Goal: Task Accomplishment & Management: Use online tool/utility

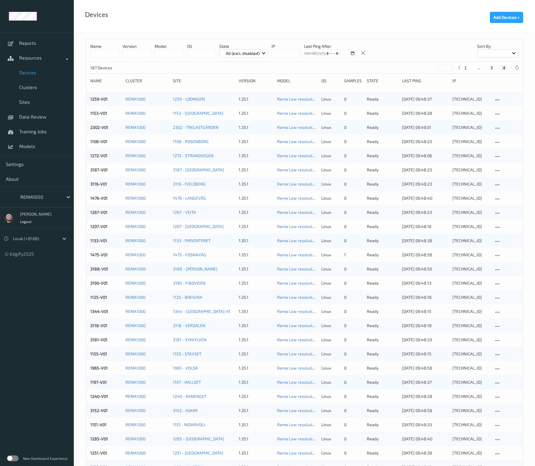
scroll to position [162, 0]
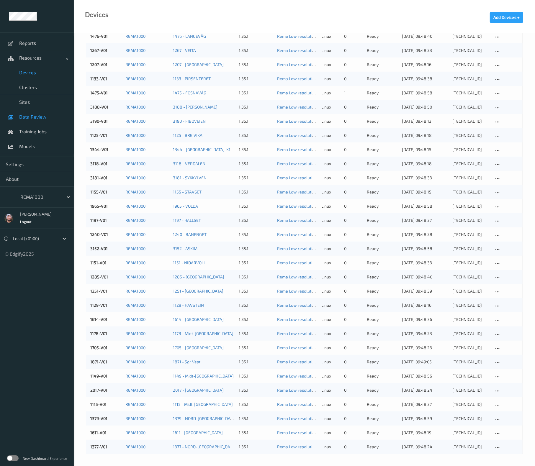
click at [40, 119] on span "Data Review" at bounding box center [43, 117] width 49 height 6
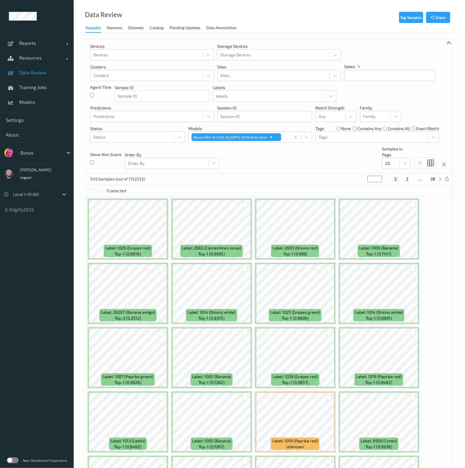
click at [221, 167] on div "Devices Devices Storage Devices Storage Devices Clusters Clusters Sites Sites d…" at bounding box center [269, 106] width 367 height 134
click at [34, 147] on div "Bonus" at bounding box center [45, 152] width 56 height 11
click at [37, 151] on div at bounding box center [40, 152] width 40 height 7
type input "h-"
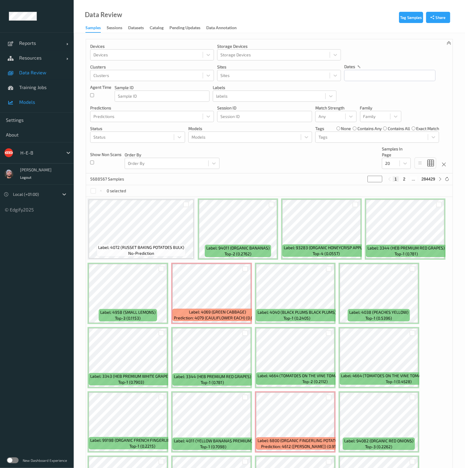
click at [54, 108] on link "Models" at bounding box center [37, 102] width 74 height 15
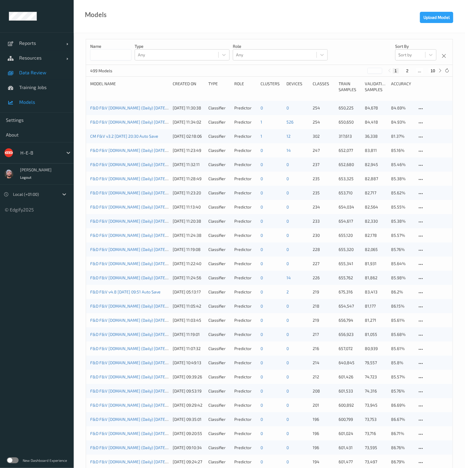
click at [30, 73] on span "Data Review" at bounding box center [43, 73] width 49 height 6
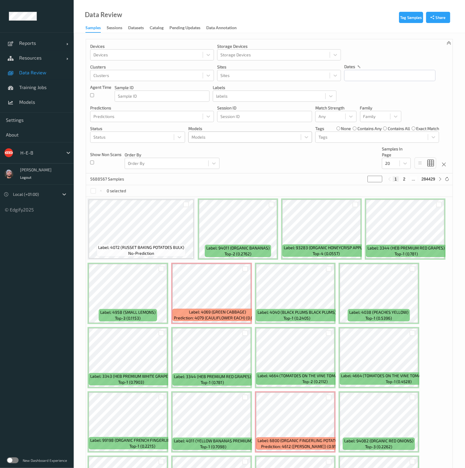
click at [216, 142] on div "Models" at bounding box center [250, 137] width 124 height 11
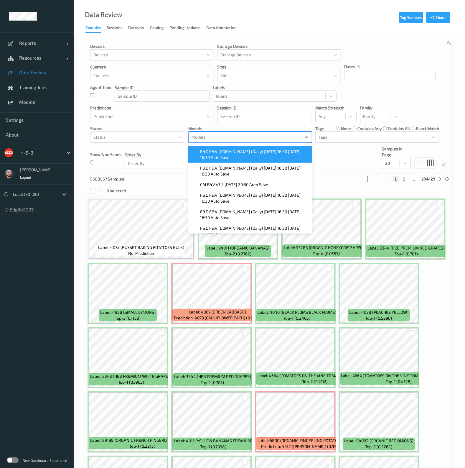
drag, startPoint x: 218, startPoint y: 139, endPoint x: 220, endPoint y: 147, distance: 8.1
click at [218, 139] on div at bounding box center [245, 137] width 106 height 7
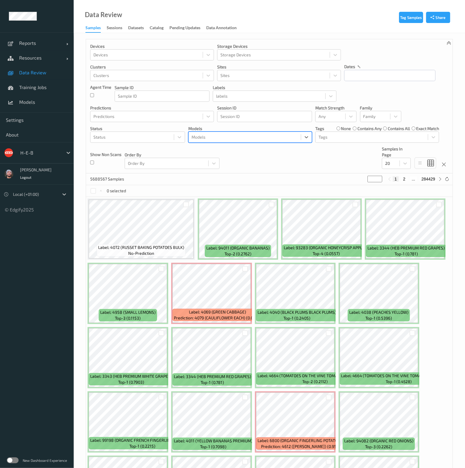
click at [227, 136] on div at bounding box center [245, 137] width 106 height 7
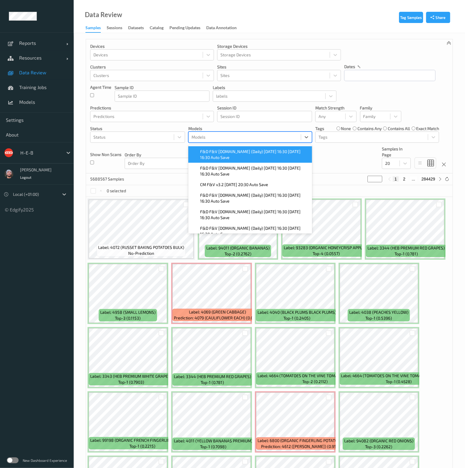
click at [224, 148] on div "F&D F&V v4.9.ST (Daily) 2025-09-17 16:30 2025-09-17 16:30 Auto Save" at bounding box center [250, 154] width 124 height 17
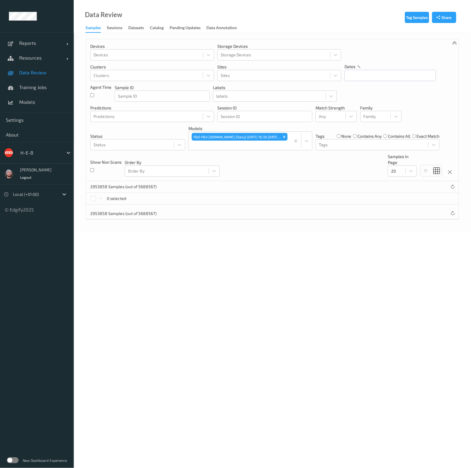
click at [331, 161] on div "Devices Devices Storage Devices Storage Devices Clusters Clusters Sites Sites d…" at bounding box center [272, 110] width 373 height 142
click at [242, 143] on div at bounding box center [240, 145] width 96 height 7
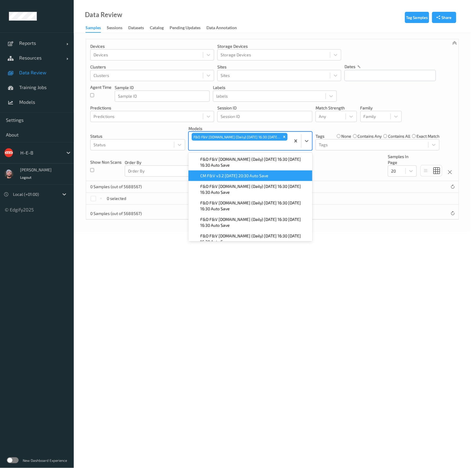
click at [231, 164] on span "F&D F&V v4.9.ST (Daily) 2025-09-16 16:30 2025-09-16 16:30 Auto Save" at bounding box center [254, 162] width 109 height 12
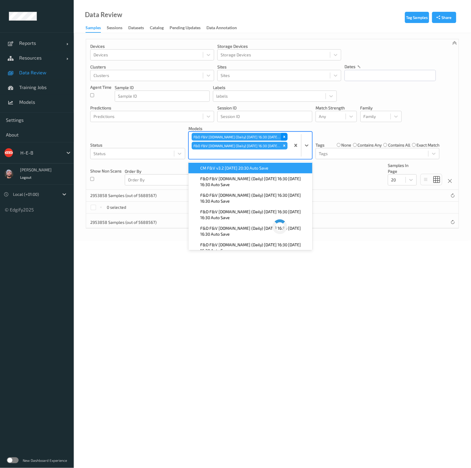
click at [286, 135] on div "Remove F&D F&V v4.9.ST (Daily) 2025-09-17 16:30 2025-09-17 16:30 Auto Save" at bounding box center [284, 137] width 6 height 8
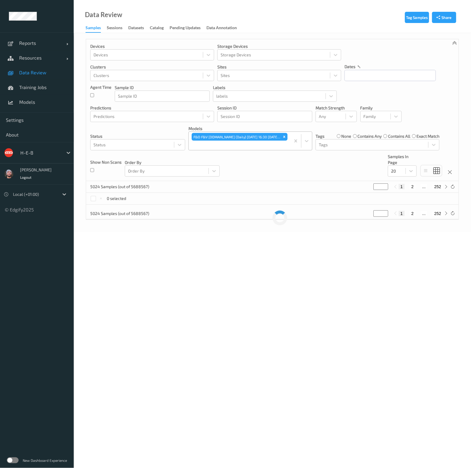
click at [341, 172] on div "Devices Devices Storage Devices Storage Devices Clusters Clusters Sites Sites d…" at bounding box center [272, 110] width 373 height 142
click at [280, 137] on div "F&D F&V v4.9.ST (Daily) 2025-09-16 16:30 2025-09-16 16:30 Auto Save" at bounding box center [236, 137] width 89 height 8
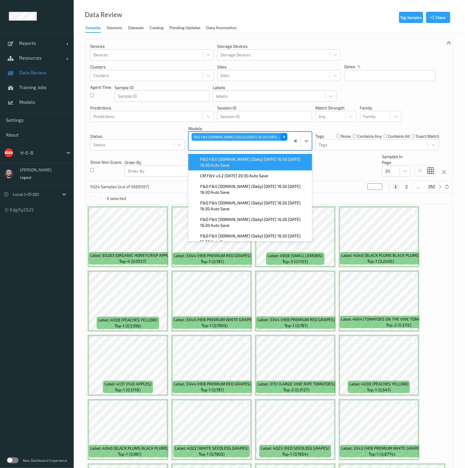
click at [282, 137] on div "Remove F&D F&V v4.9.ST (Daily) 2025-09-16 16:30 2025-09-16 16:30 Auto Save" at bounding box center [284, 137] width 6 height 8
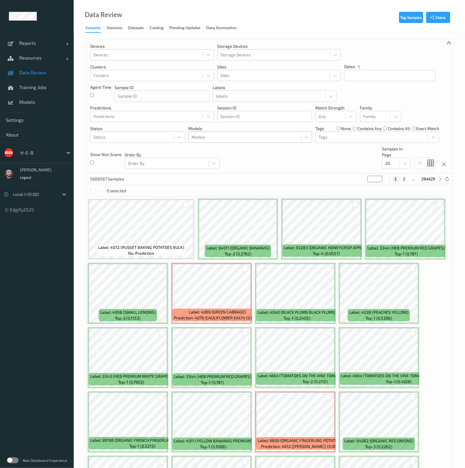
drag, startPoint x: 252, startPoint y: 164, endPoint x: 252, endPoint y: 158, distance: 5.9
click at [252, 164] on div "Devices Devices Storage Devices Storage Devices Clusters Clusters Sites Sites d…" at bounding box center [269, 106] width 367 height 134
click at [27, 105] on link "Models" at bounding box center [37, 102] width 74 height 15
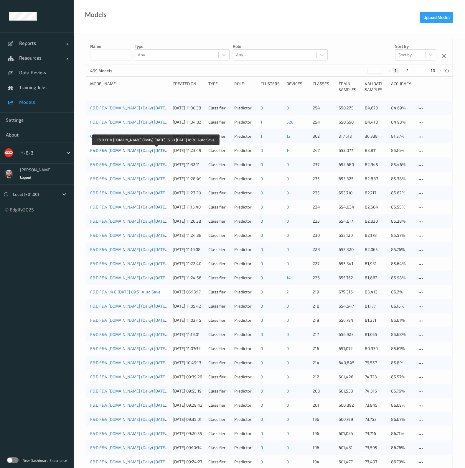
click at [137, 151] on link "F&D F&V v4.9.ST (Daily) 2025-09-08 16:30 2025-09-08 16:30 Auto Save" at bounding box center [155, 150] width 131 height 5
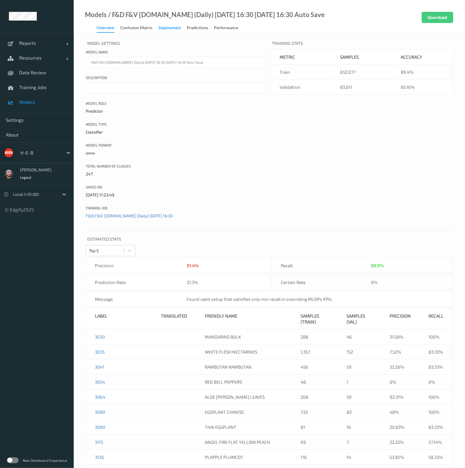
click at [173, 25] on div "Deployment" at bounding box center [170, 28] width 22 height 7
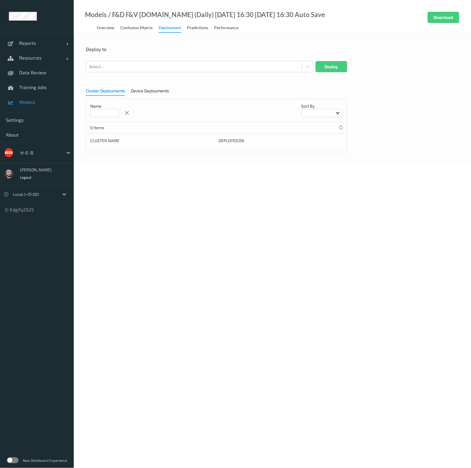
click at [152, 95] on div "Cluster Deployments Device Deployments" at bounding box center [130, 92] width 89 height 8
click at [154, 91] on div "Device Deployments" at bounding box center [150, 91] width 38 height 7
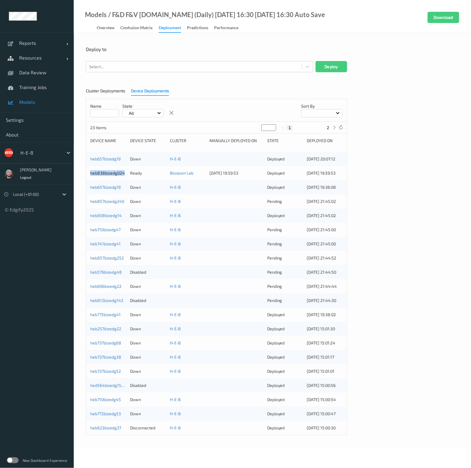
copy link "heb838bizedg024"
drag, startPoint x: 90, startPoint y: 174, endPoint x: 78, endPoint y: 102, distance: 73.6
click at [77, 156] on div "Deploy to Select... Deploy Cluster Deployments Device Deployments Name State Al…" at bounding box center [272, 240] width 397 height 414
click at [46, 58] on span "Resources" at bounding box center [42, 58] width 47 height 6
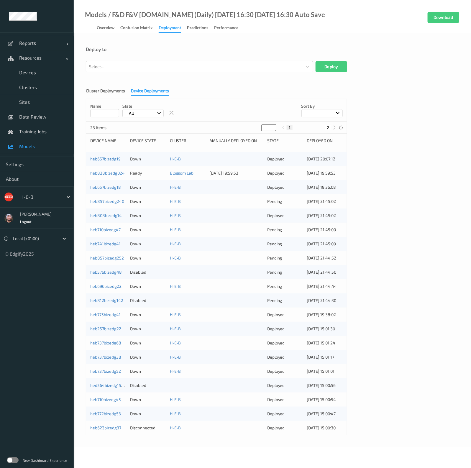
click at [33, 148] on span "Models" at bounding box center [43, 146] width 49 height 6
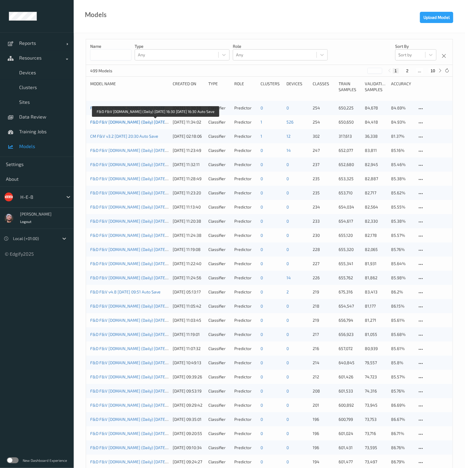
click at [151, 122] on link "F&D F&V v4.9.ST (Daily) 2025-09-16 16:30 2025-09-16 16:30 Auto Save" at bounding box center [155, 121] width 131 height 5
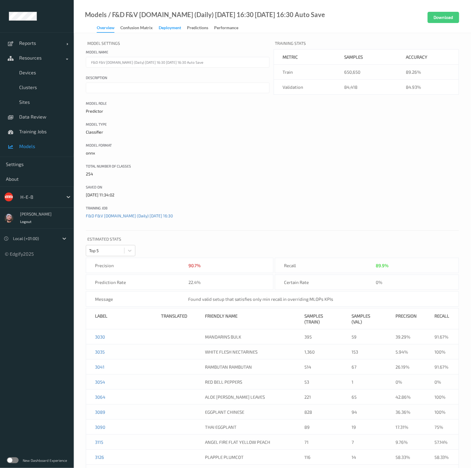
click at [166, 30] on div "Deployment" at bounding box center [170, 28] width 22 height 7
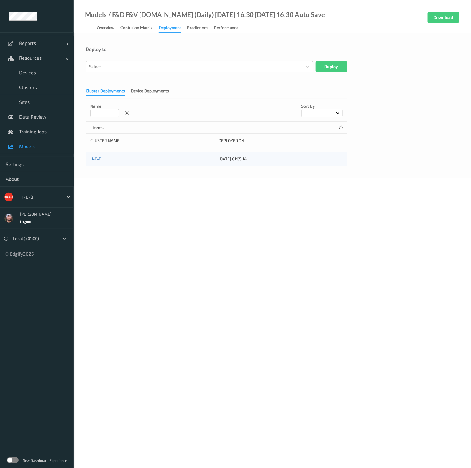
click at [131, 67] on div at bounding box center [194, 66] width 210 height 7
paste input "heb838bizedg024"
type input "heb838bizedg024"
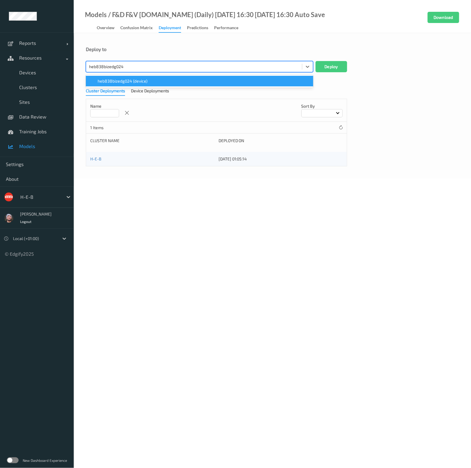
click at [130, 84] on div "heb838bizedg024 (device)" at bounding box center [199, 81] width 227 height 11
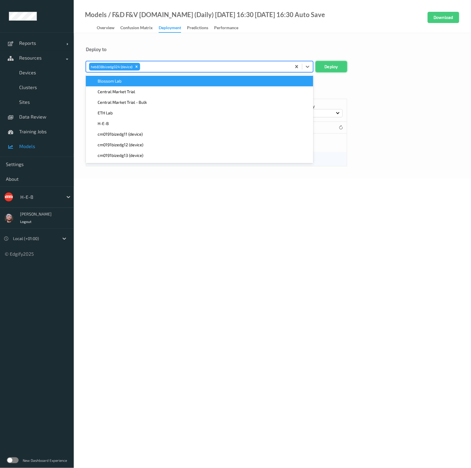
click at [324, 69] on button "Deploy" at bounding box center [332, 66] width 32 height 11
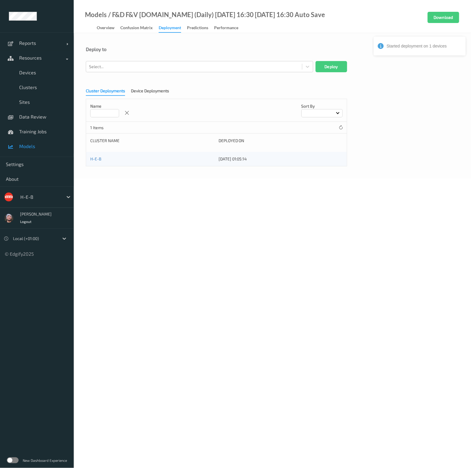
click at [200, 50] on div "Deploy to" at bounding box center [272, 49] width 373 height 6
click at [168, 96] on div "Cluster Deployments Device Deployments Name Sort by 1 Items Cluster Name Deploy…" at bounding box center [272, 125] width 373 height 82
click at [152, 95] on div "Device Deployments" at bounding box center [150, 91] width 38 height 7
click at [117, 95] on div "Cluster Deployments" at bounding box center [105, 91] width 39 height 7
click at [37, 85] on span "Clusters" at bounding box center [43, 87] width 49 height 6
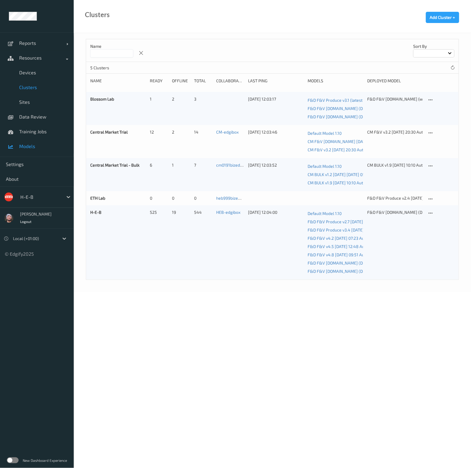
click at [21, 143] on span "Models" at bounding box center [43, 146] width 49 height 6
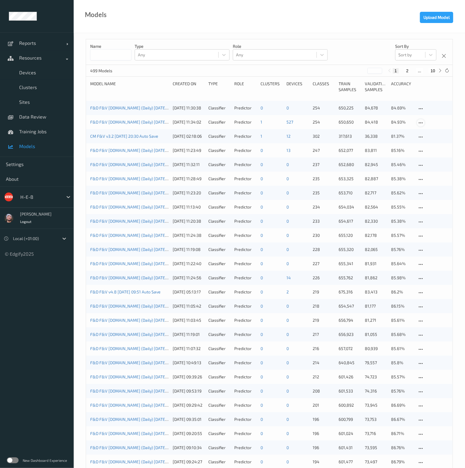
click at [422, 124] on icon at bounding box center [421, 122] width 5 height 5
click at [434, 144] on div "Download model" at bounding box center [442, 143] width 28 height 6
drag, startPoint x: 221, startPoint y: 30, endPoint x: 212, endPoint y: 39, distance: 12.3
click at [221, 30] on div "Models Upload Model" at bounding box center [270, 16] width 392 height 33
click at [422, 109] on icon at bounding box center [421, 108] width 5 height 5
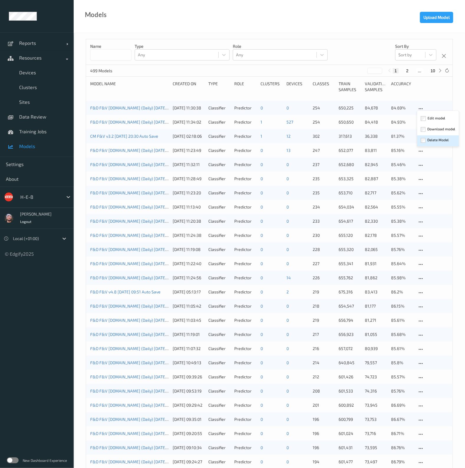
click at [434, 137] on div "Delete Model" at bounding box center [439, 140] width 22 height 6
click at [420, 150] on icon at bounding box center [421, 151] width 5 height 5
drag, startPoint x: 430, startPoint y: 179, endPoint x: 460, endPoint y: 173, distance: 30.7
click at [430, 180] on div "Delete Model" at bounding box center [439, 183] width 22 height 6
click at [251, 95] on div "Model Name Created On Type Role clusters devices Classes Train Samples Validati…" at bounding box center [269, 89] width 359 height 16
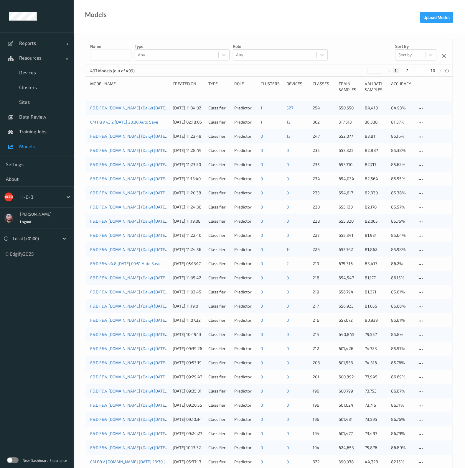
click at [368, 49] on div "Name Type Any Role Any Sort by Sort by" at bounding box center [269, 52] width 367 height 26
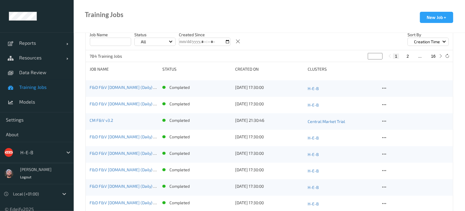
scroll to position [147, 0]
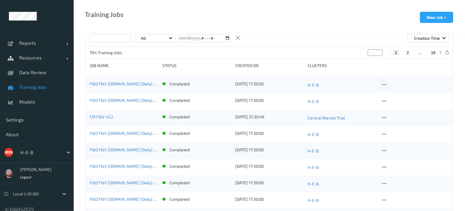
click at [383, 83] on icon at bounding box center [384, 84] width 5 height 5
click at [396, 117] on div "Delete Job" at bounding box center [399, 116] width 17 height 6
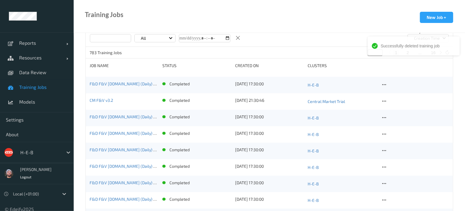
click at [275, 32] on div "Training Jobs New Job +" at bounding box center [270, 16] width 392 height 33
click at [385, 135] on icon at bounding box center [384, 134] width 5 height 5
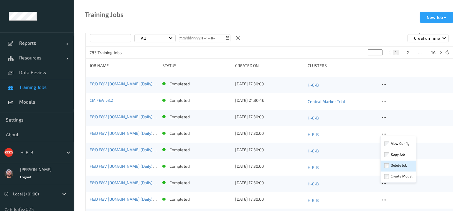
click at [396, 163] on div "Delete Job" at bounding box center [399, 166] width 17 height 6
drag, startPoint x: 248, startPoint y: 28, endPoint x: 211, endPoint y: 101, distance: 81.9
click at [248, 28] on div "Training Jobs New Job +" at bounding box center [270, 16] width 392 height 33
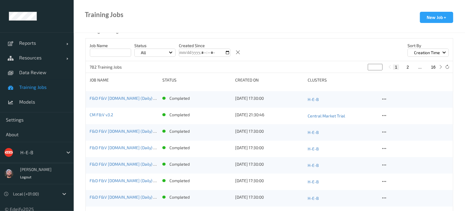
scroll to position [111, 0]
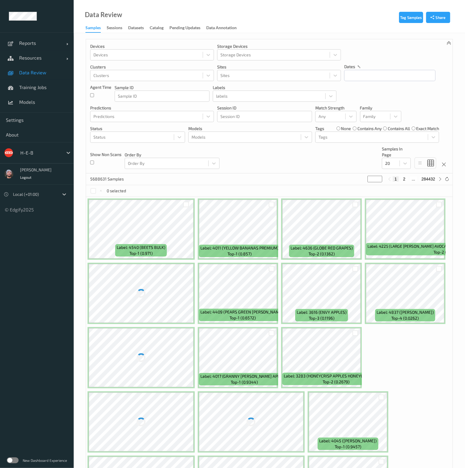
click at [247, 161] on div "Devices Devices Storage Devices Storage Devices Clusters Clusters Sites Sites d…" at bounding box center [269, 106] width 367 height 134
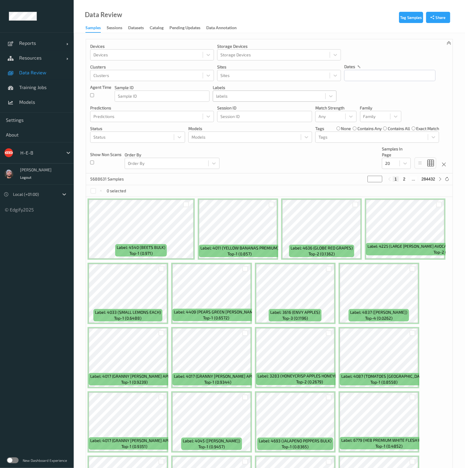
click at [263, 93] on div at bounding box center [269, 96] width 106 height 7
type input "3500"
click at [261, 99] on div "3500" at bounding box center [269, 96] width 106 height 7
click at [261, 99] on div at bounding box center [269, 96] width 106 height 7
type input "3500"
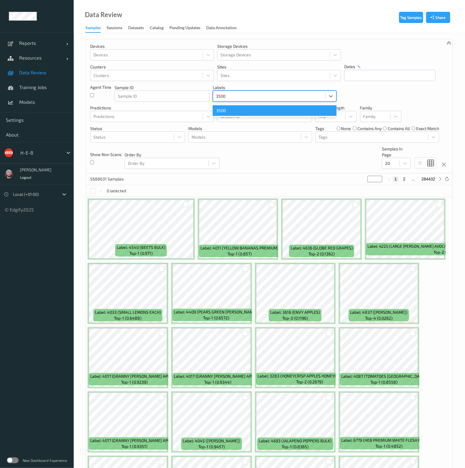
click at [243, 110] on div "3500" at bounding box center [275, 110] width 124 height 11
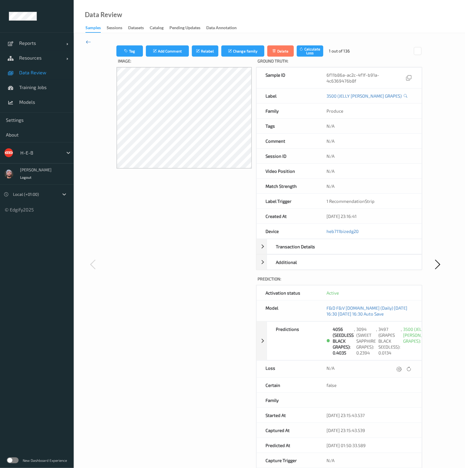
click at [88, 40] on icon at bounding box center [88, 42] width 5 height 6
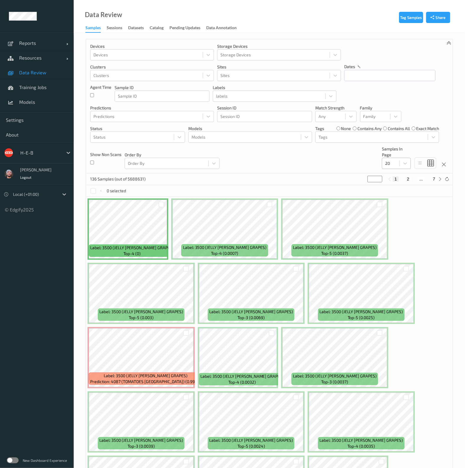
click at [399, 165] on div "20" at bounding box center [391, 163] width 17 height 9
click at [402, 220] on div "200" at bounding box center [397, 220] width 22 height 6
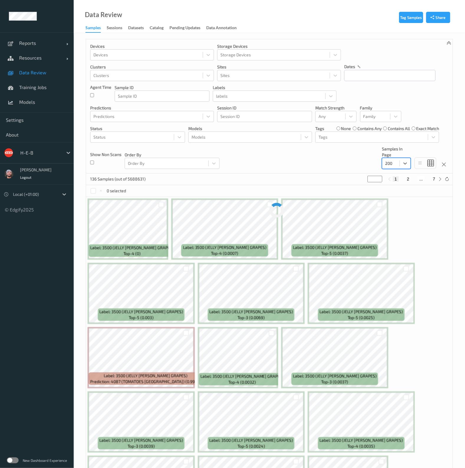
click at [309, 163] on div "Devices Devices Storage Devices Storage Devices Clusters Clusters Sites Sites d…" at bounding box center [269, 106] width 367 height 134
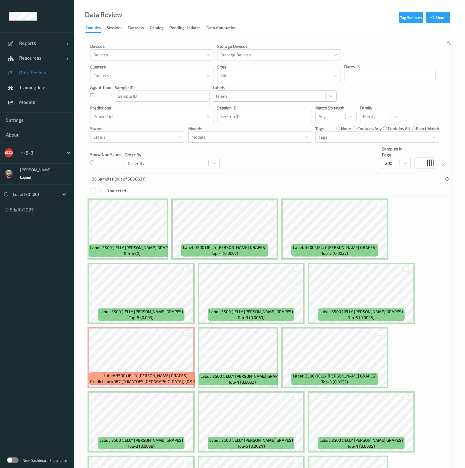
click at [252, 95] on div at bounding box center [269, 96] width 106 height 7
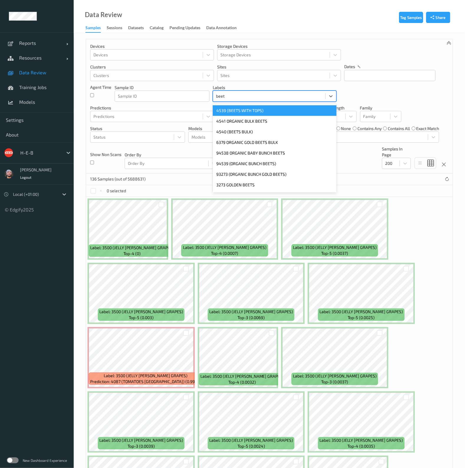
type input "beet"
